Goal: Task Accomplishment & Management: Manage account settings

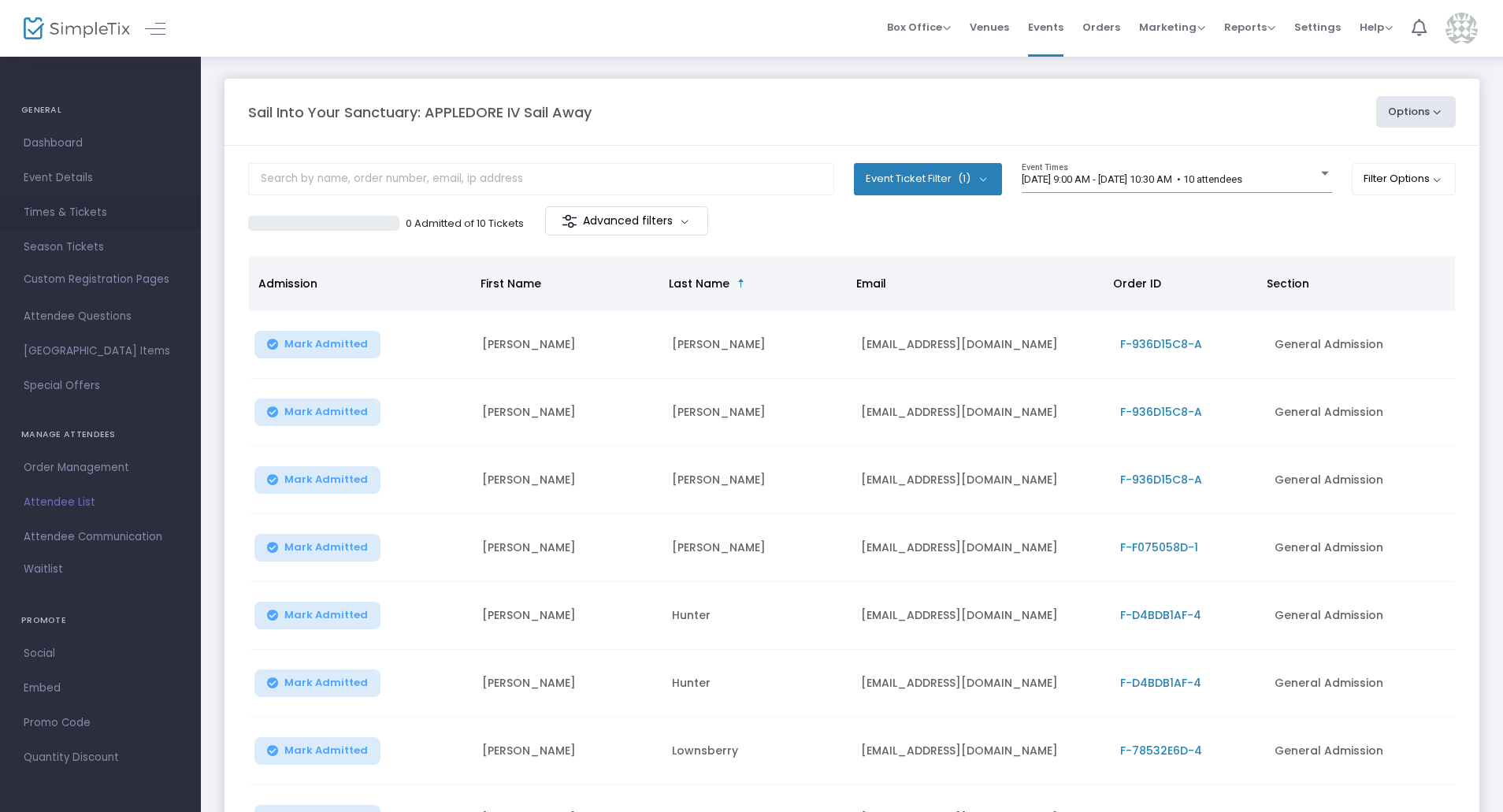
click at [81, 223] on link "Times & Tickets" at bounding box center [100, 212] width 201 height 34
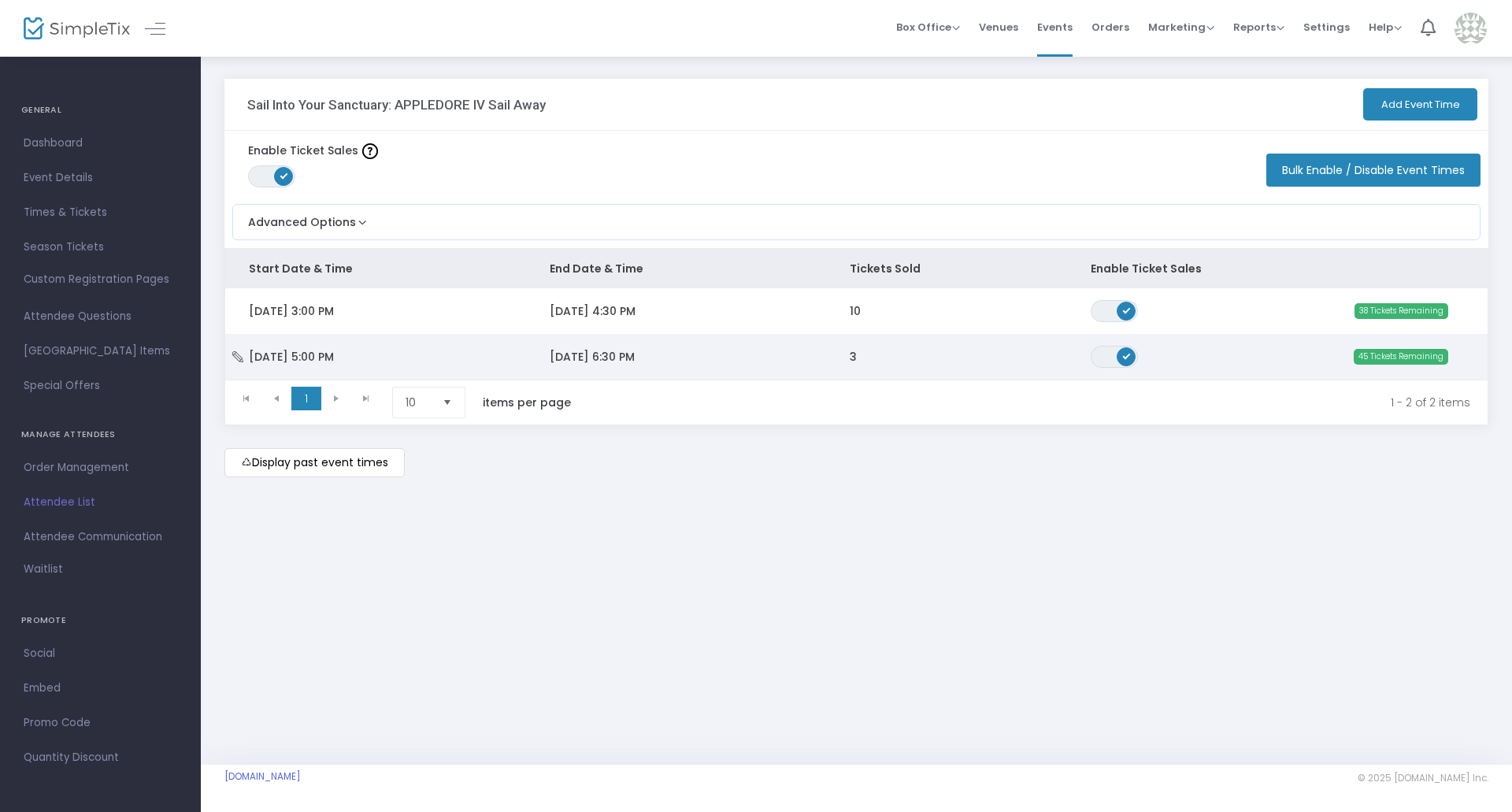
click at [547, 370] on td "8/16/2025 6:30 PM" at bounding box center [676, 357] width 301 height 46
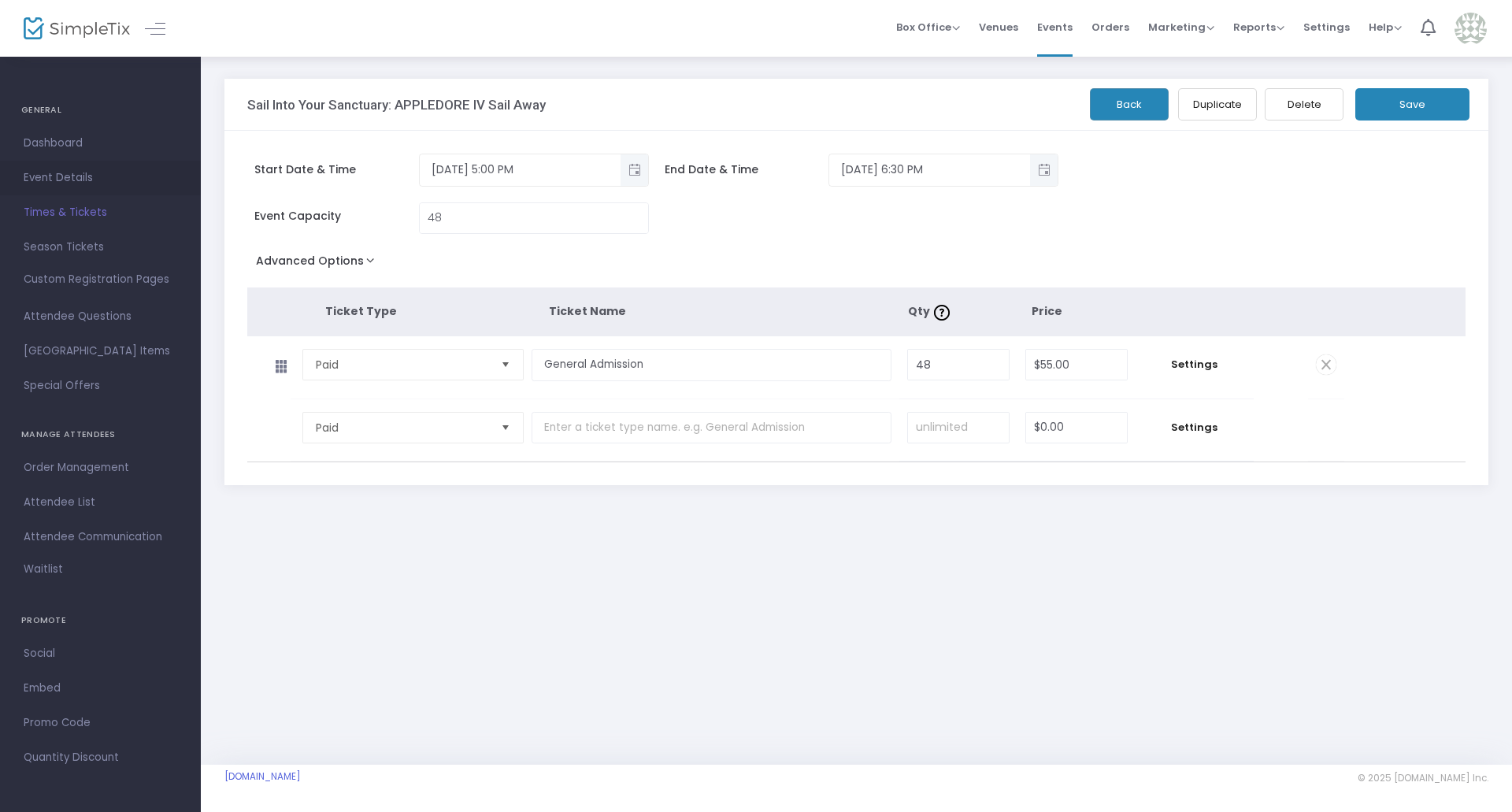
click at [73, 170] on span "Event Details" at bounding box center [100, 178] width 153 height 20
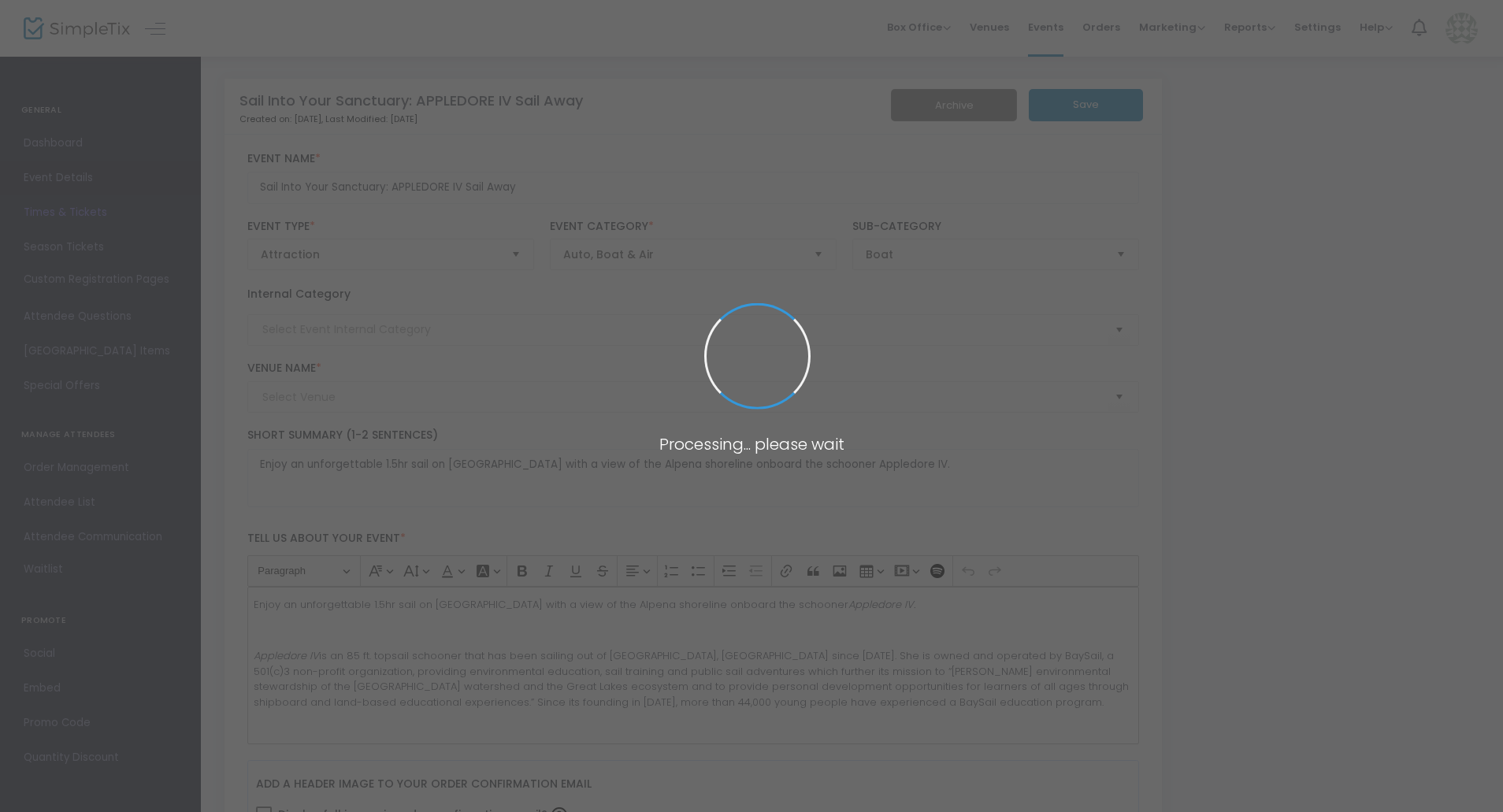
type input "Great Lakes Maritime Heritage Center"
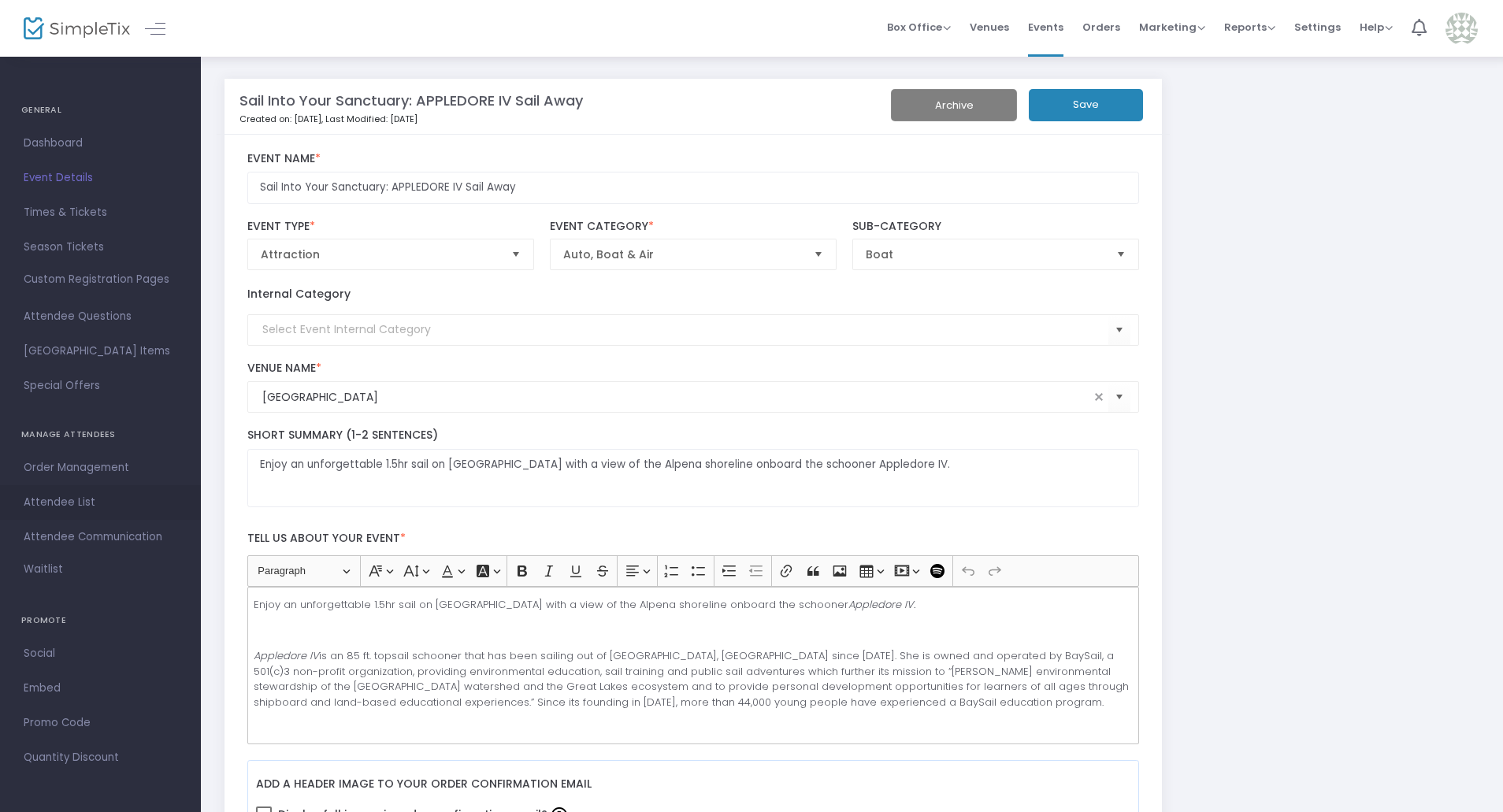
click at [64, 515] on link "Attendee List" at bounding box center [100, 502] width 201 height 34
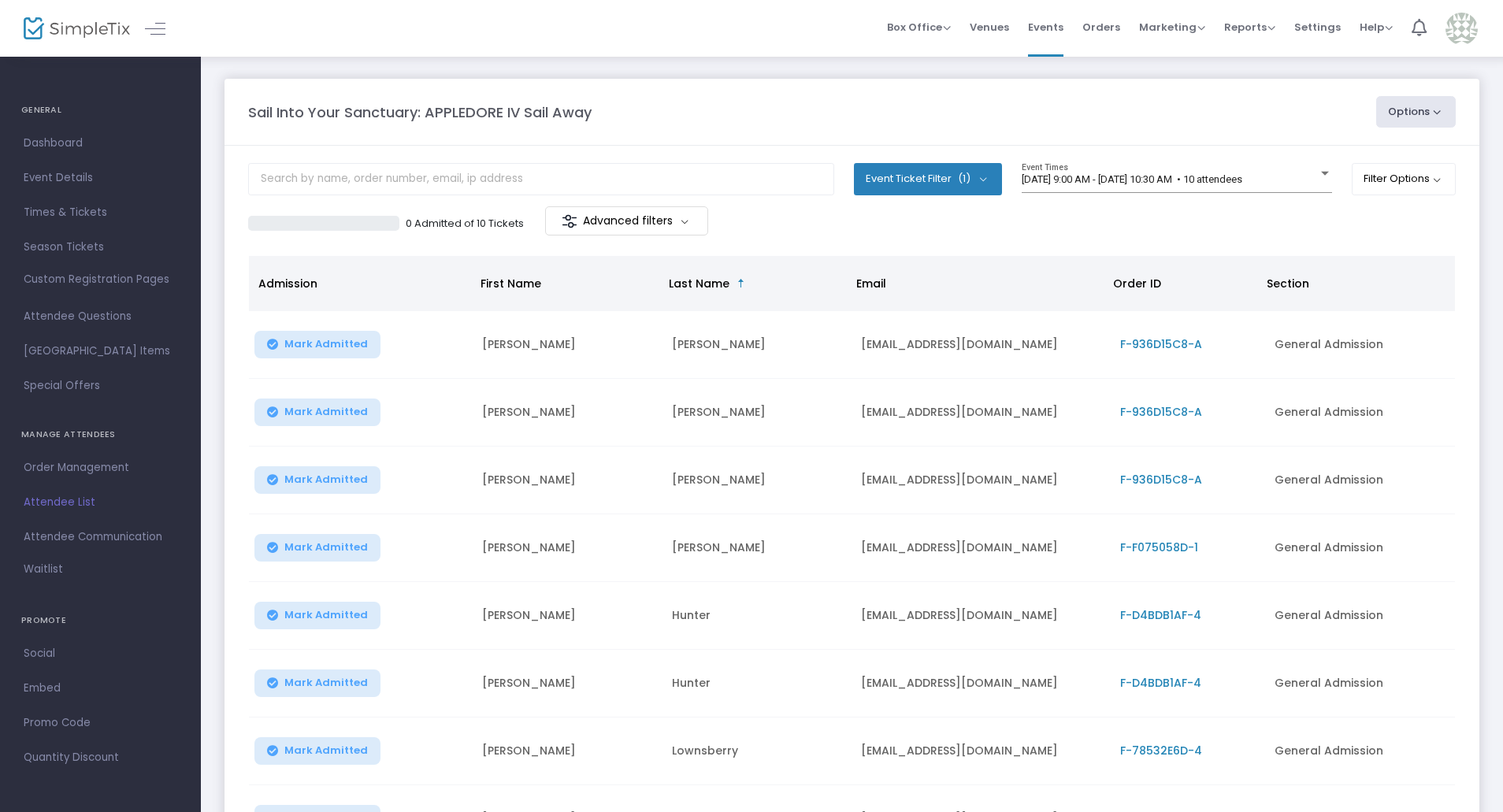
click at [584, 225] on m-button "Advanced filters" at bounding box center [627, 221] width 163 height 29
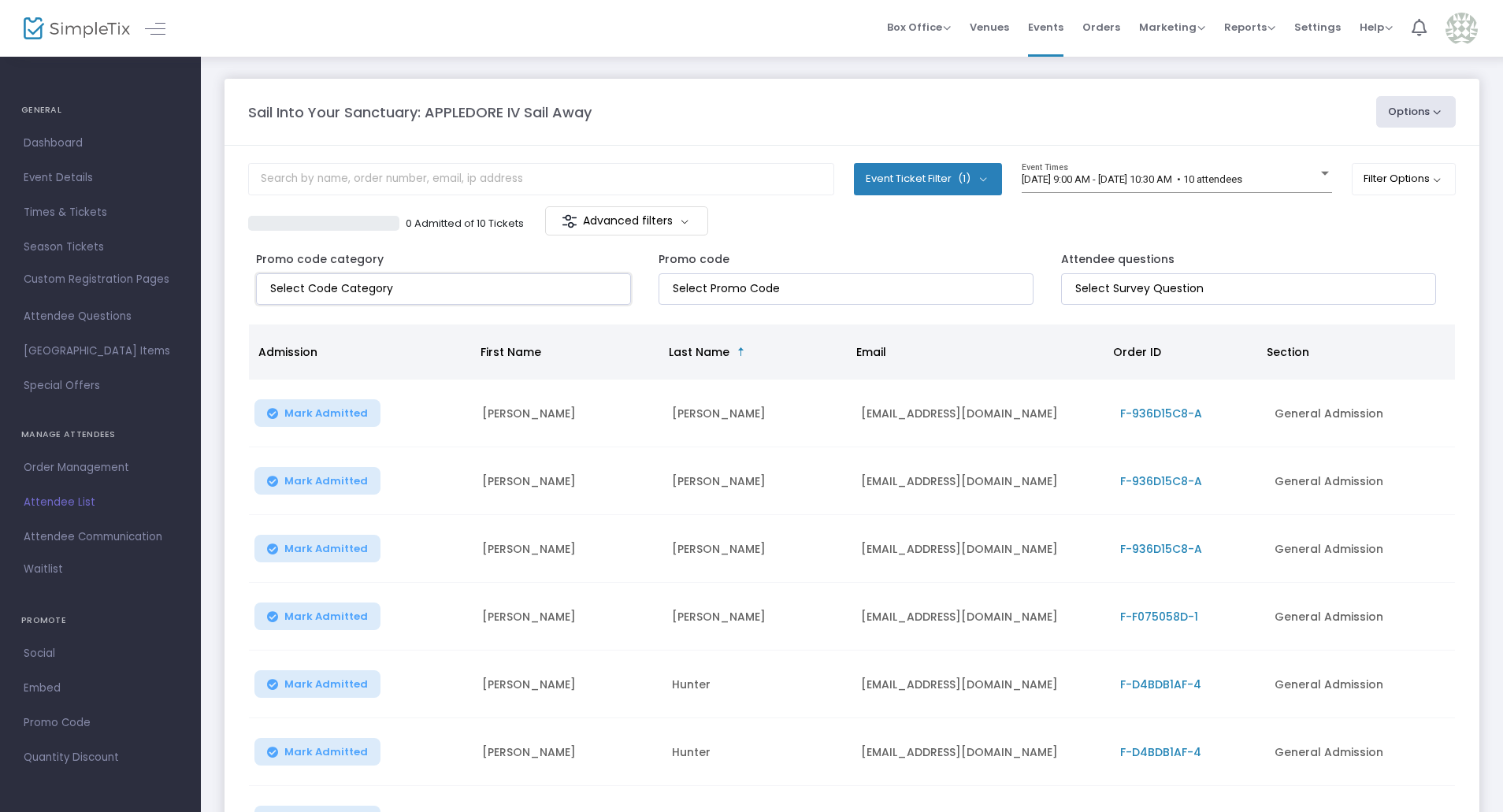
click at [438, 279] on kendo-taglist at bounding box center [443, 289] width 373 height 30
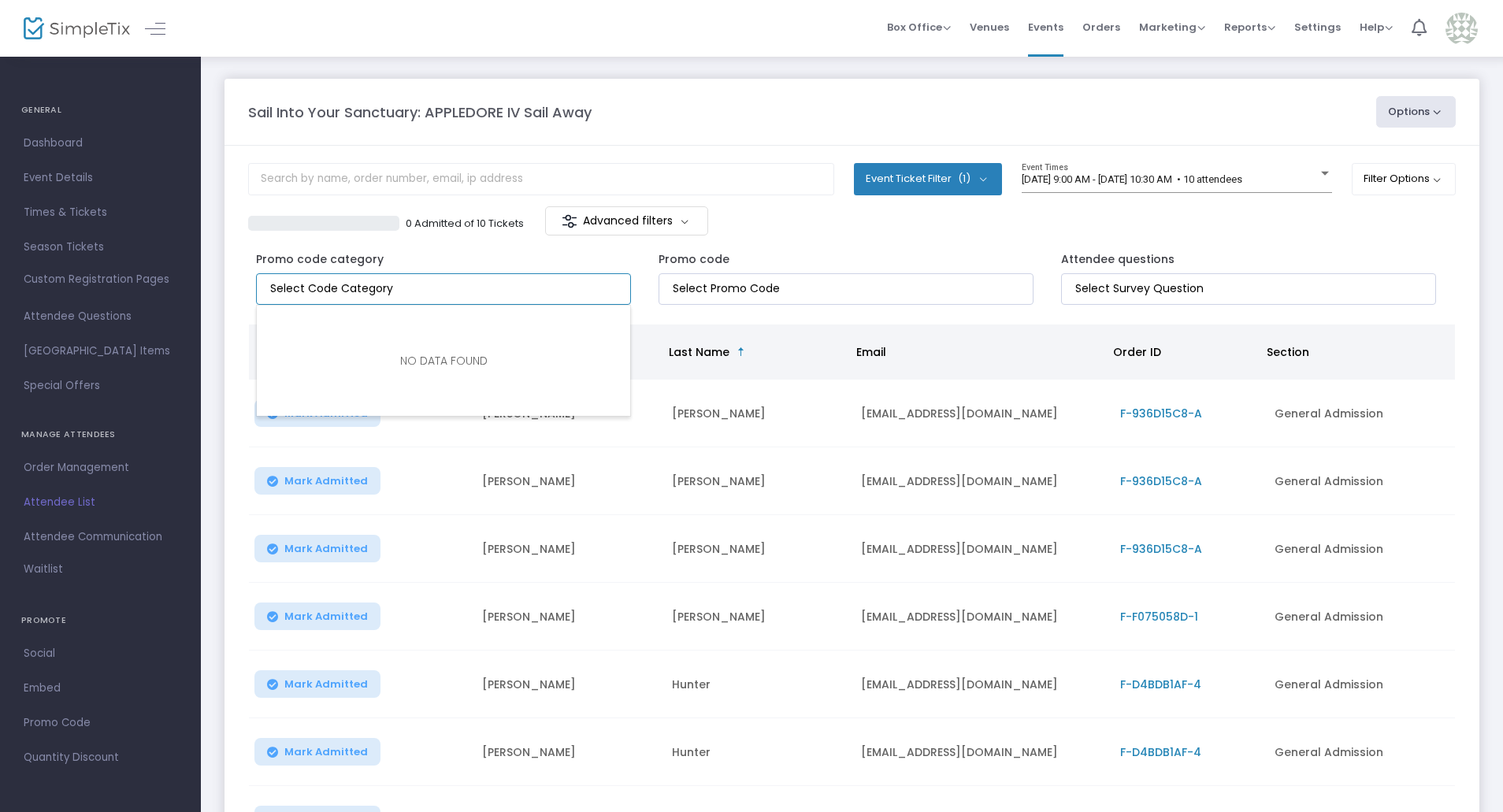
click at [807, 255] on div "Promo code" at bounding box center [846, 278] width 375 height 54
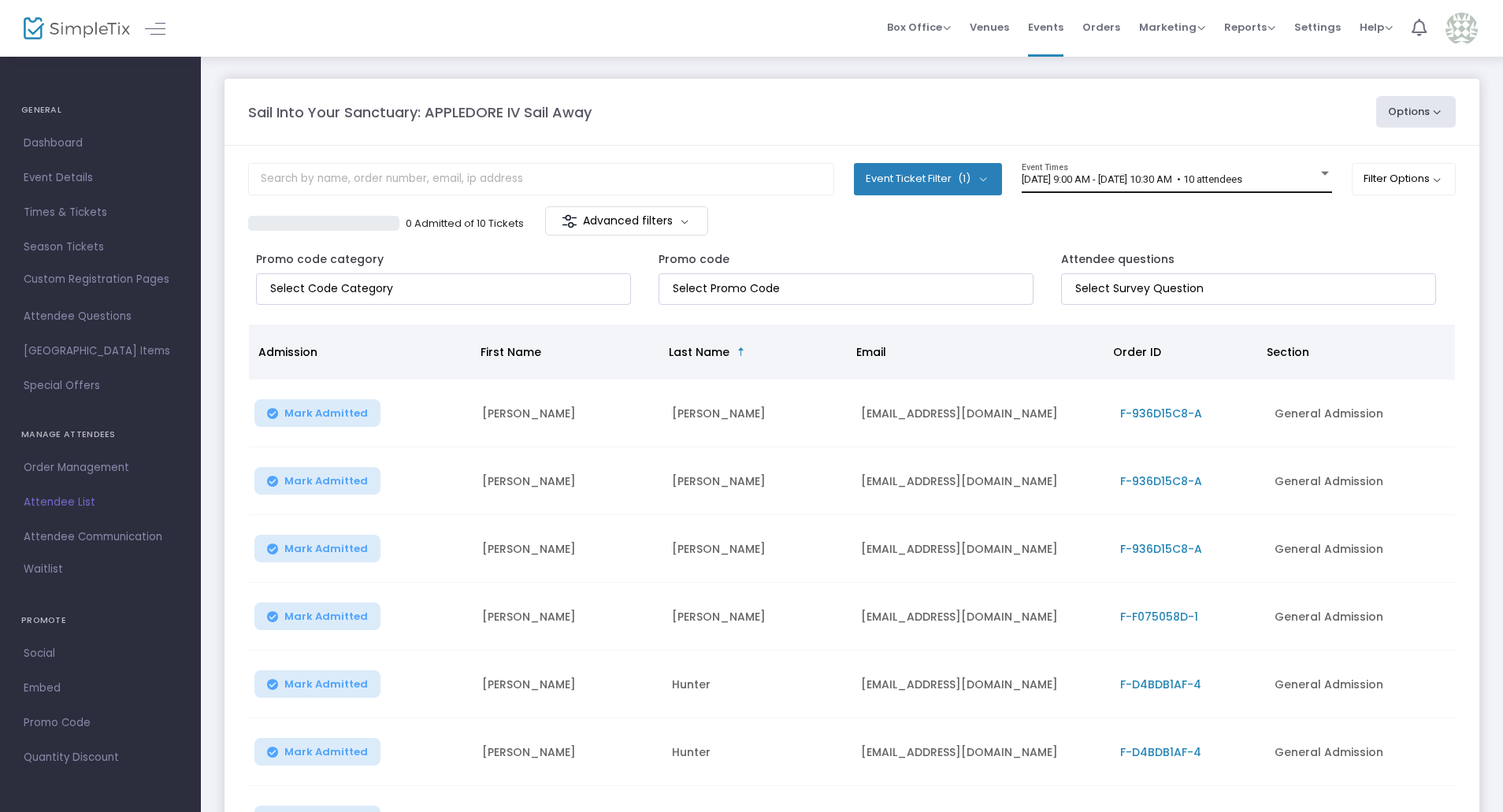
click at [1109, 169] on div "8/14/2025 @ 9:00 AM - 8/14/2025 @ 10:30 AM • 10 attendees Event Times" at bounding box center [1177, 178] width 310 height 30
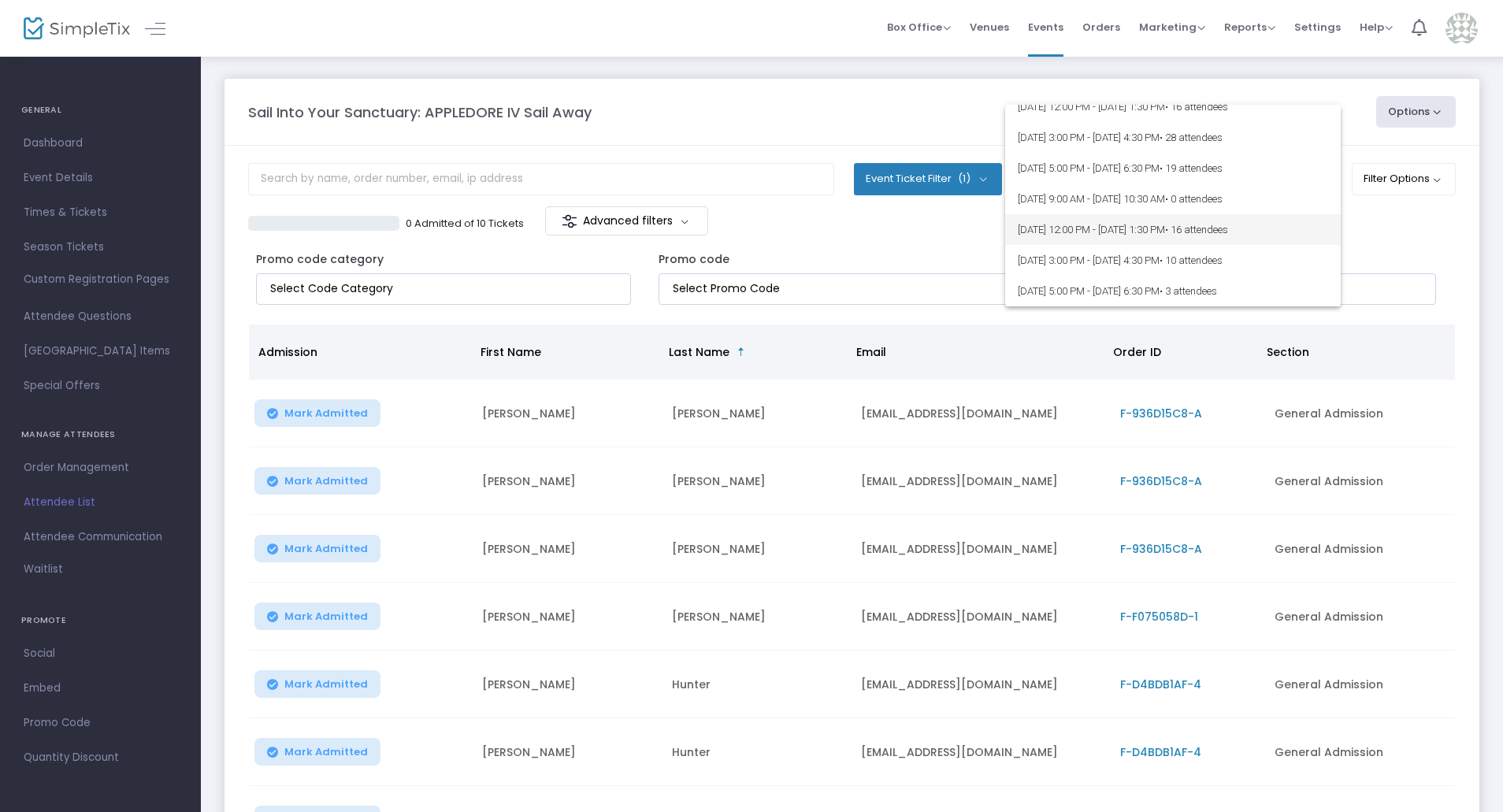
scroll to position [79, 0]
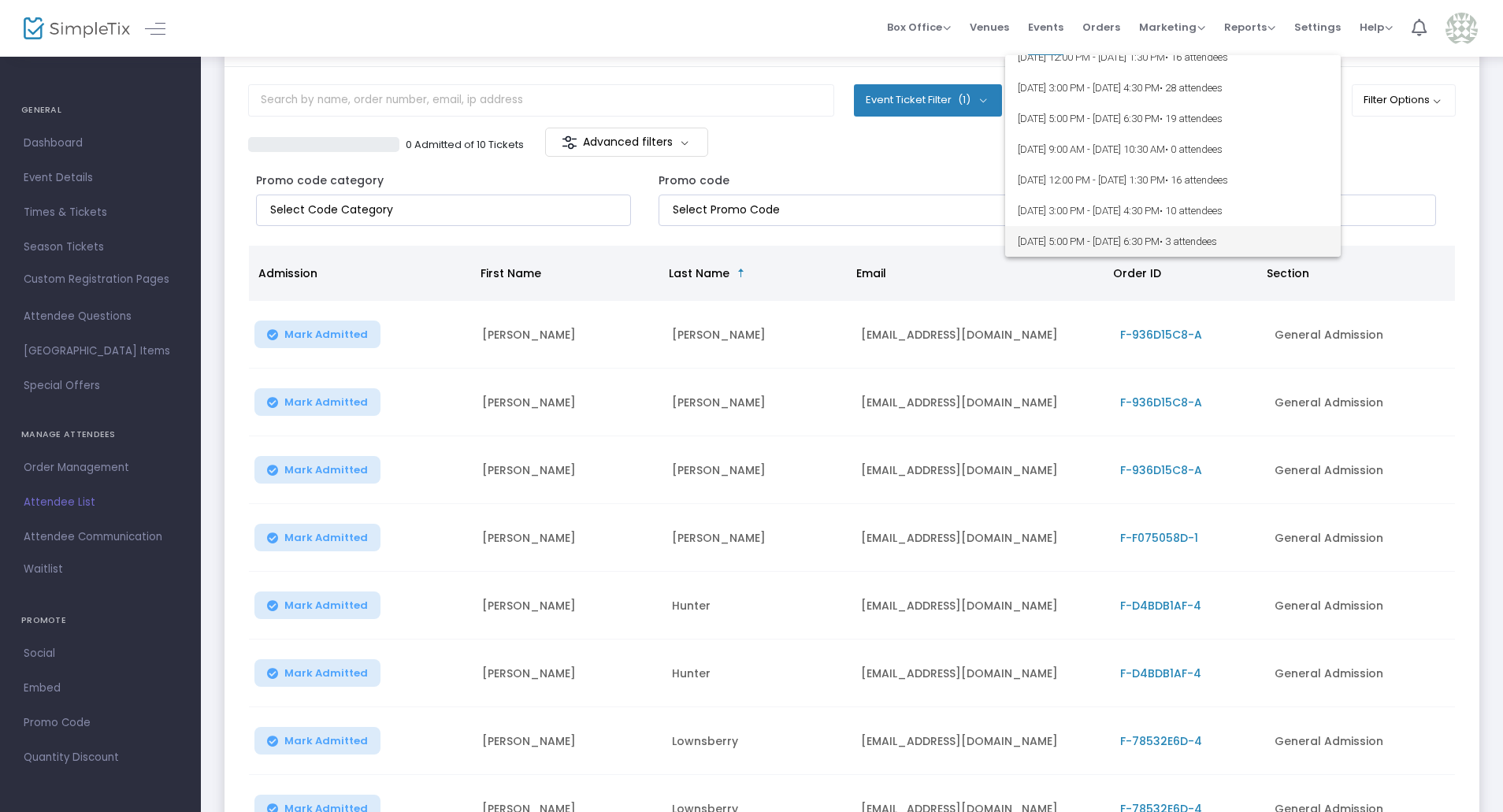
click at [1110, 233] on span "8/16/2025 @ 5:00 PM - 8/16/2025 @ 6:30 PM • 3 attendees" at bounding box center [1173, 242] width 310 height 31
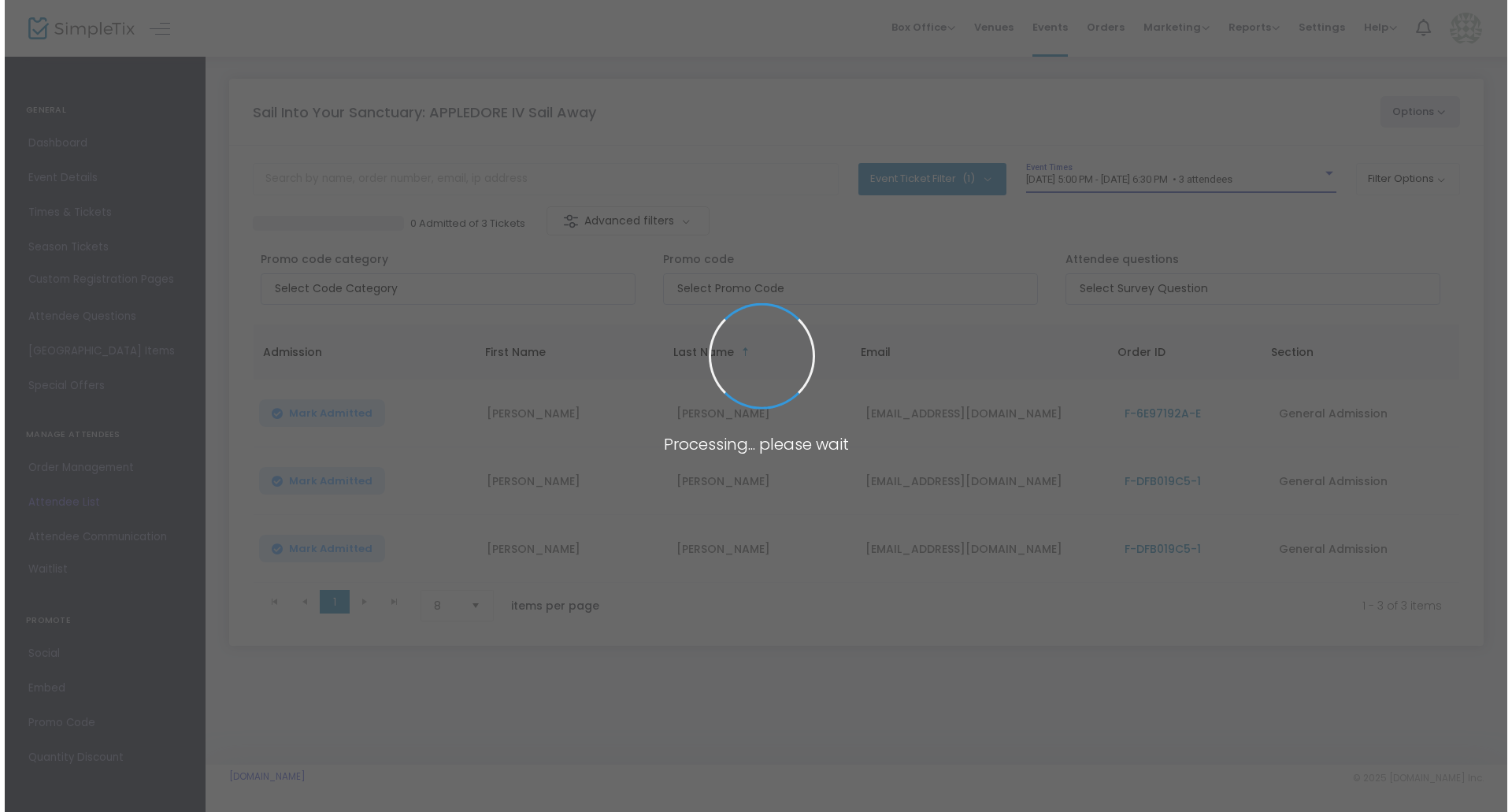
scroll to position [0, 0]
